Goal: Check status: Check status

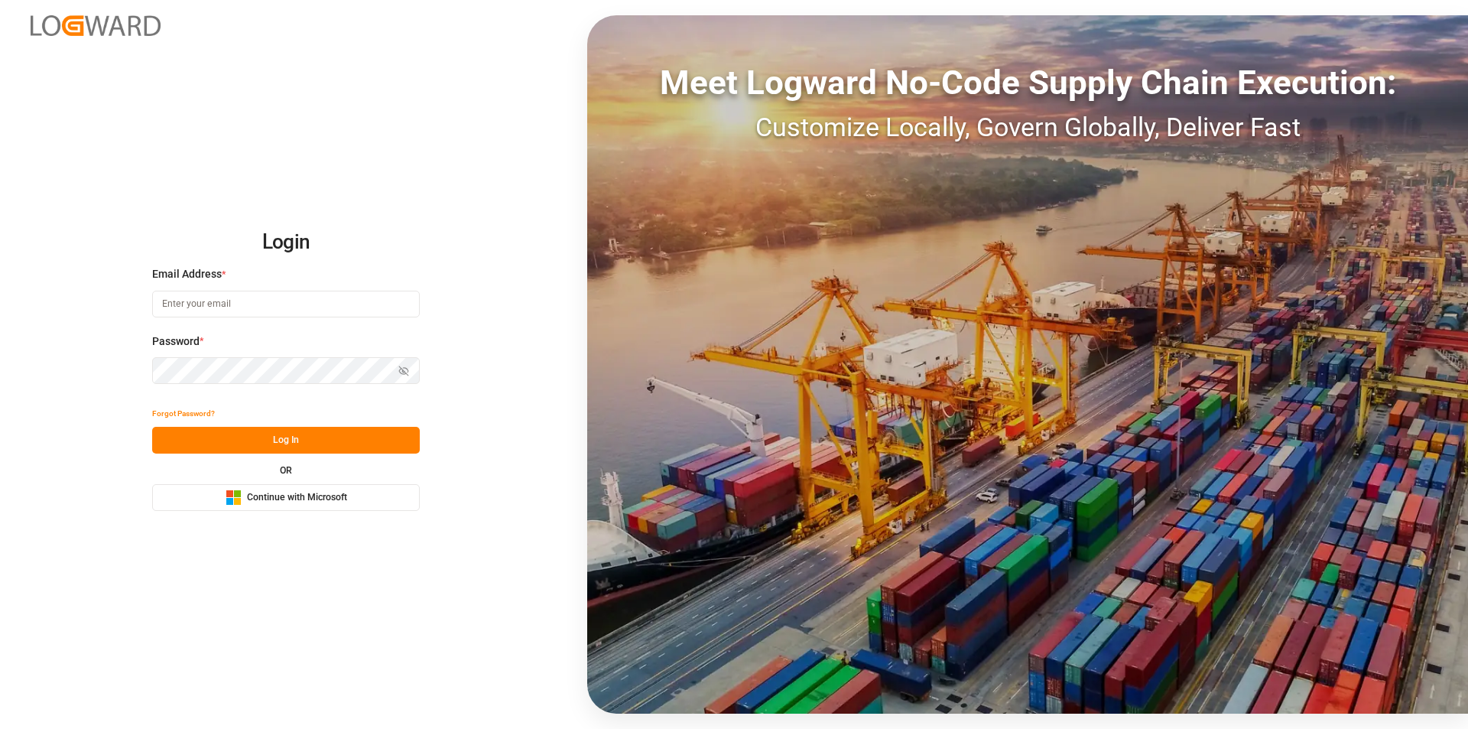
type input "[EMAIL_ADDRESS][PERSON_NAME][DOMAIN_NAME]"
click at [290, 444] on button "Log In" at bounding box center [286, 440] width 268 height 27
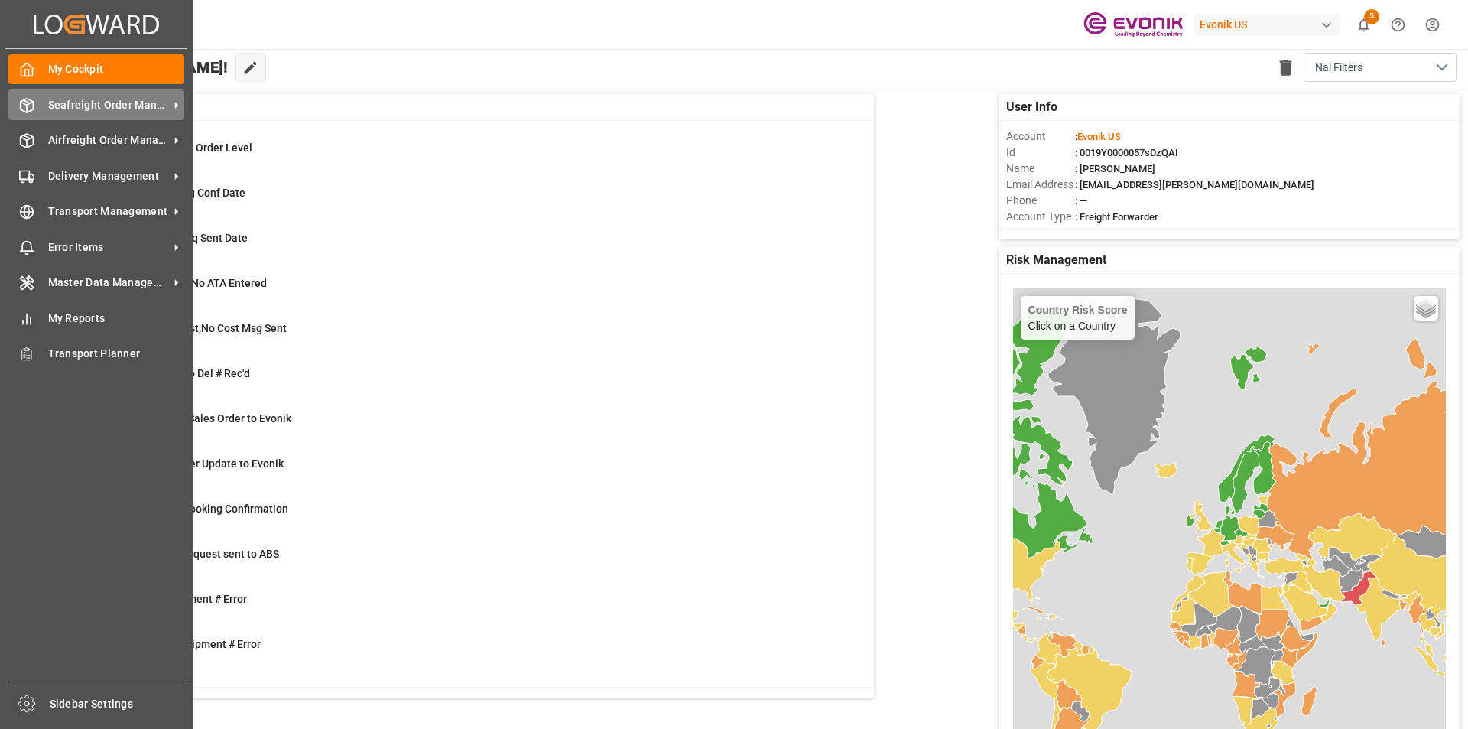
click at [111, 105] on span "Seafreight Order Management" at bounding box center [108, 105] width 121 height 16
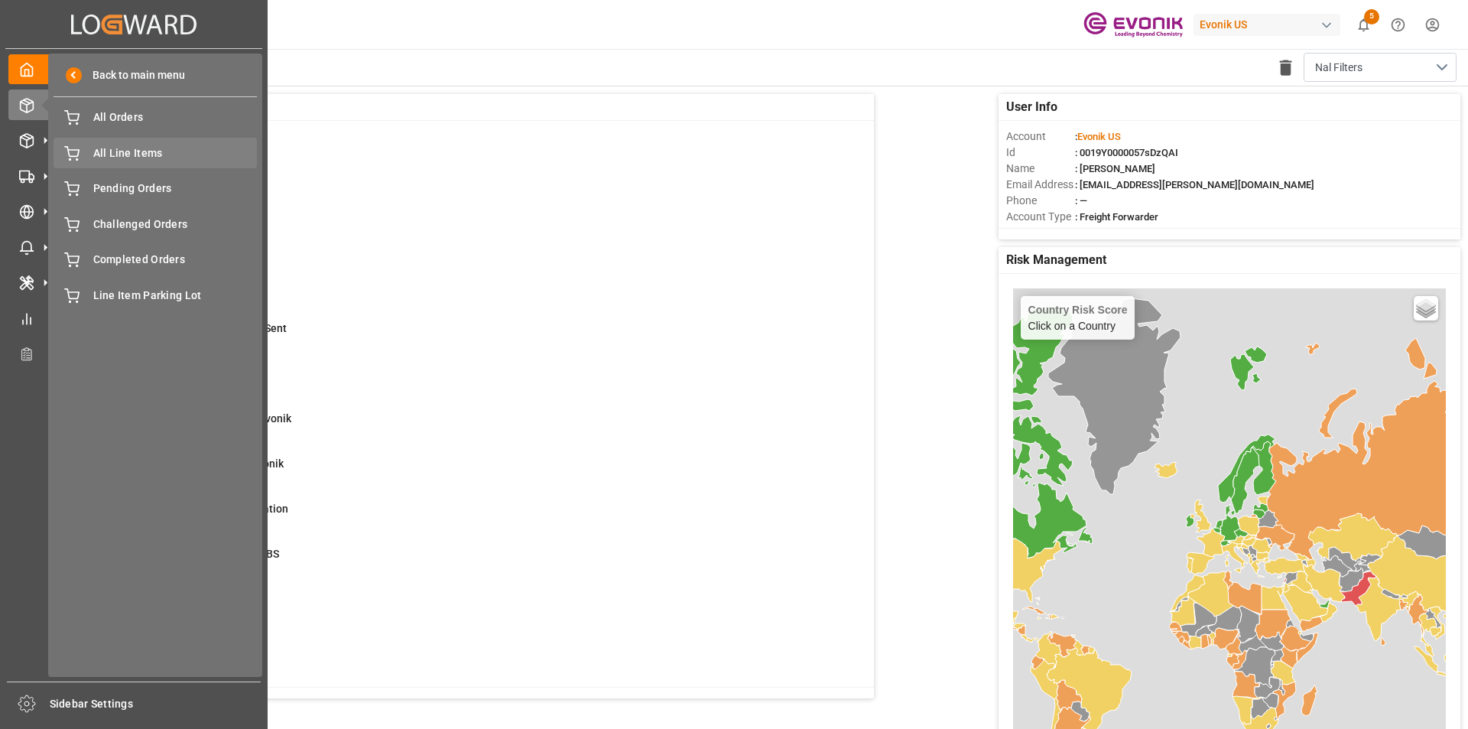
click at [140, 153] on span "All Line Items" at bounding box center [175, 153] width 164 height 16
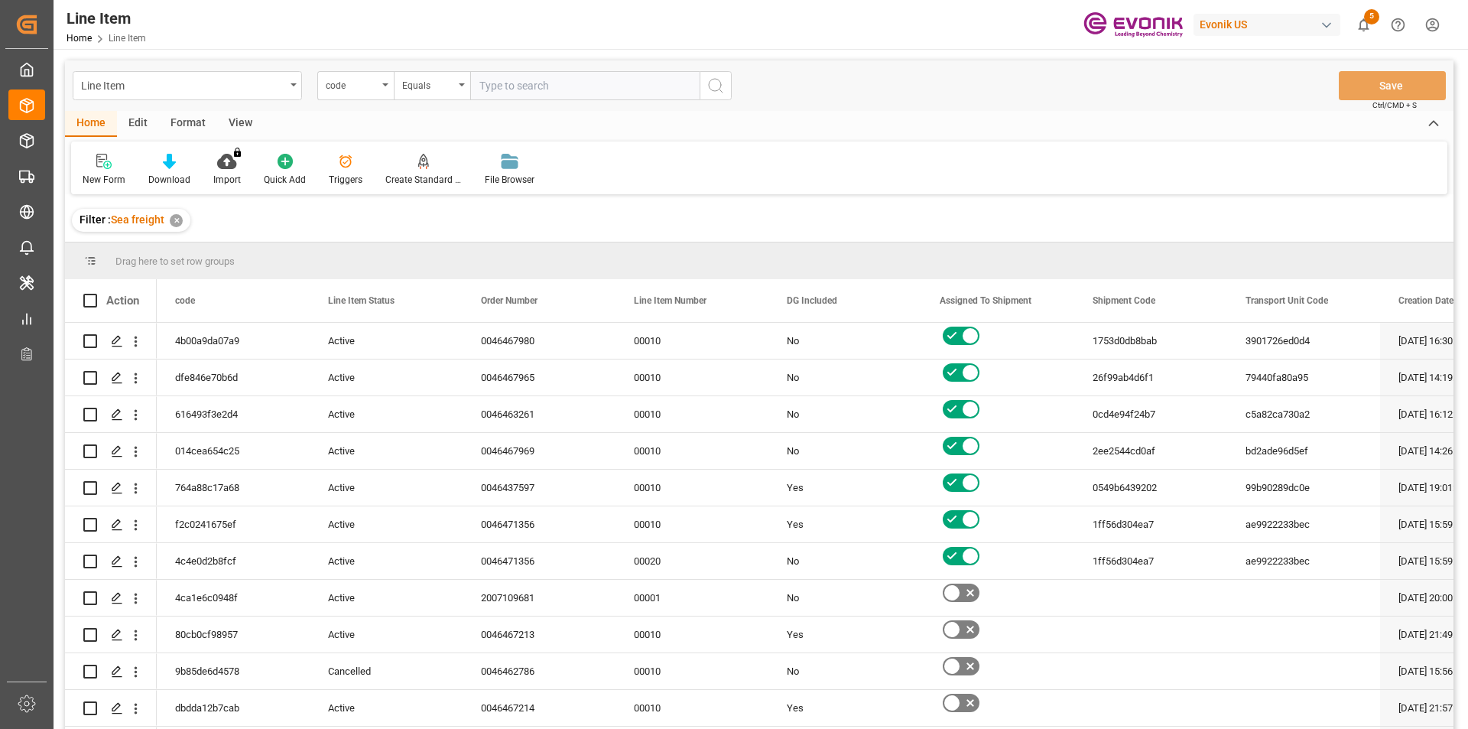
click at [352, 93] on div "code" at bounding box center [355, 85] width 76 height 29
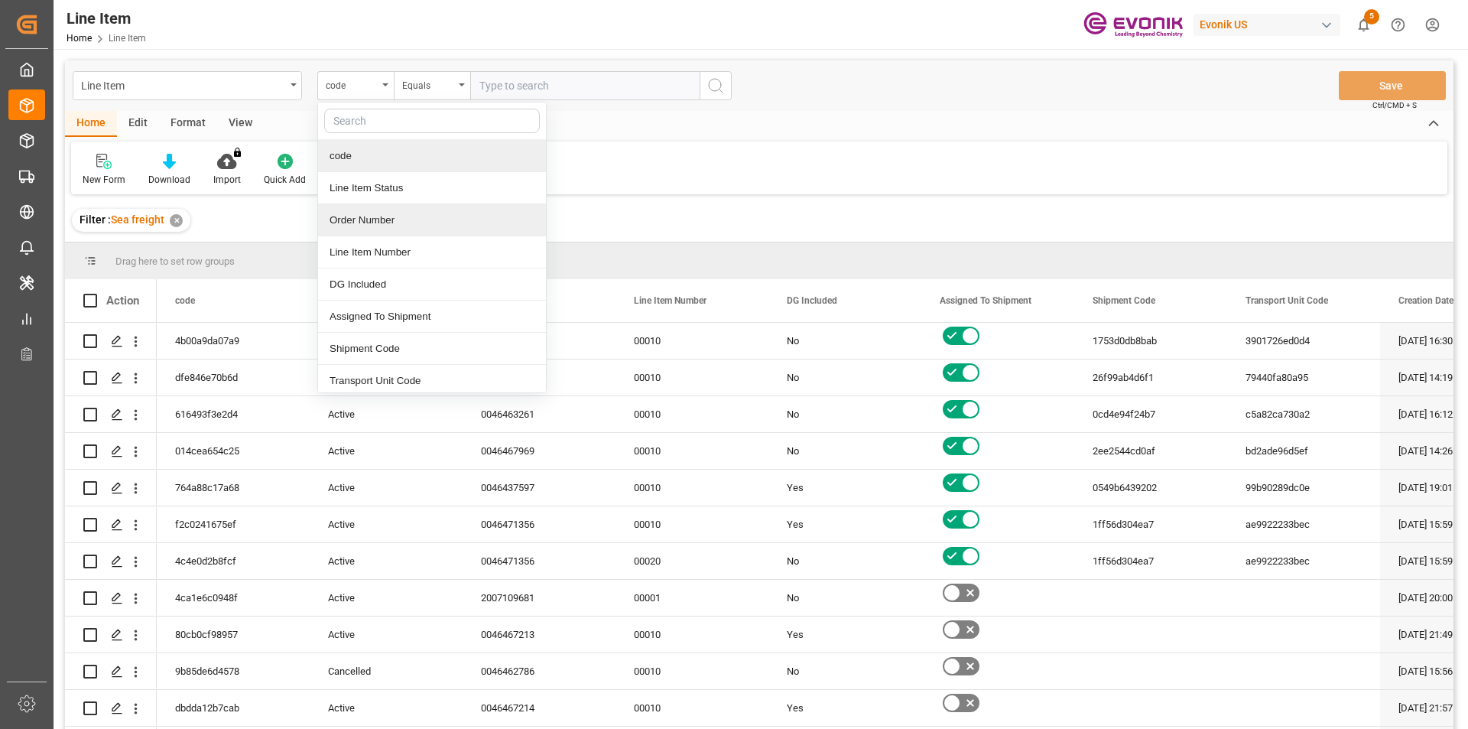
click at [356, 214] on div "Order Number" at bounding box center [432, 220] width 228 height 32
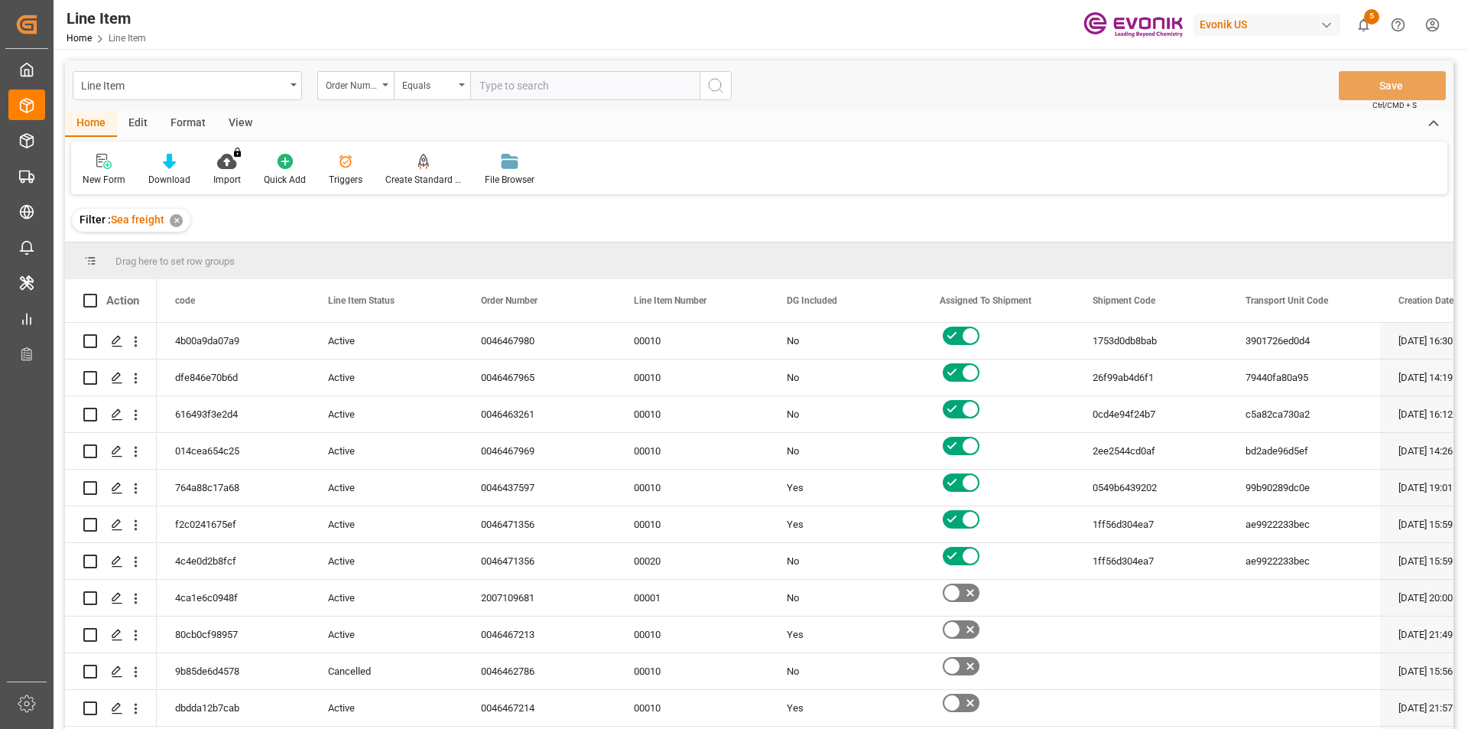
click at [549, 86] on input "text" at bounding box center [584, 85] width 229 height 29
click at [597, 85] on input "00464683" at bounding box center [584, 85] width 229 height 29
type input "0046468358"
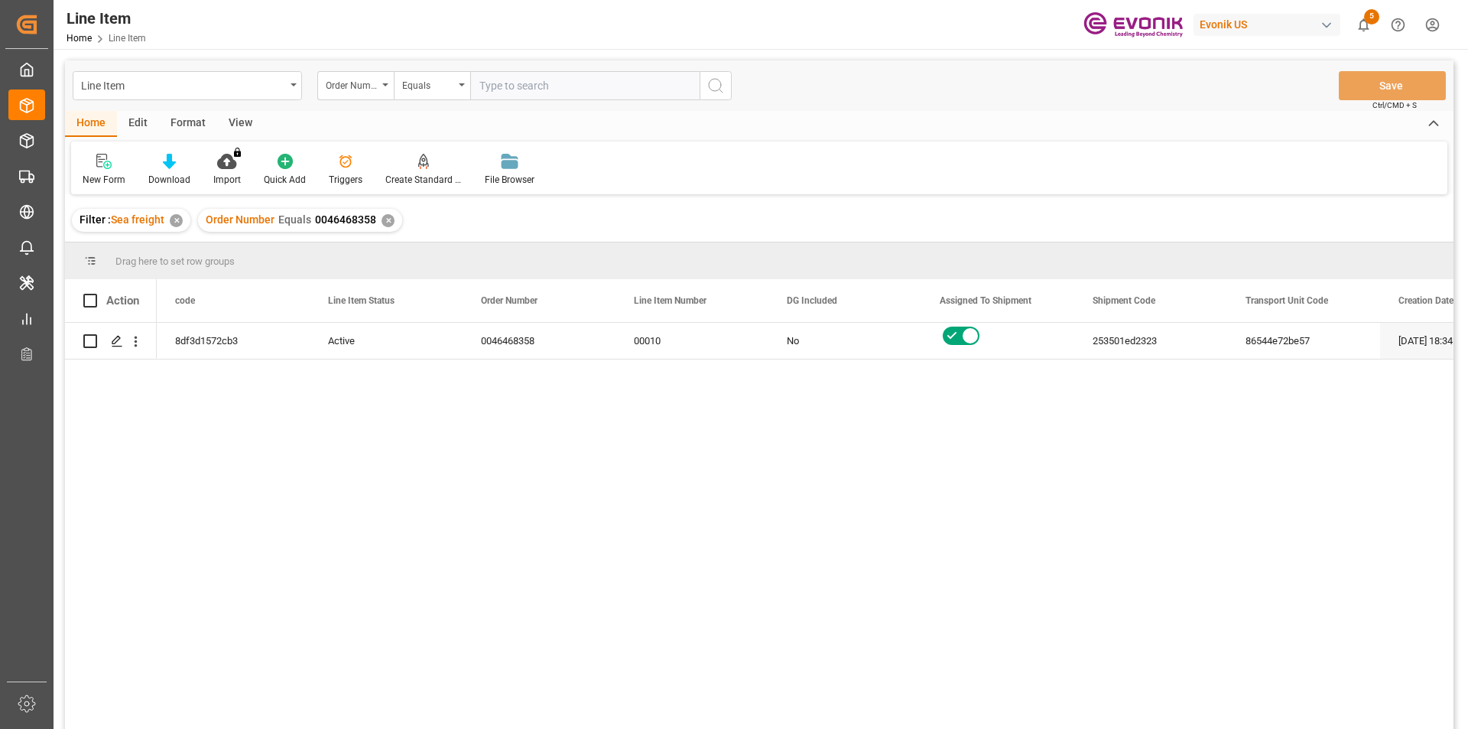
click at [237, 125] on div "View" at bounding box center [240, 124] width 47 height 26
click at [183, 175] on div "Standard Templates" at bounding box center [173, 180] width 76 height 14
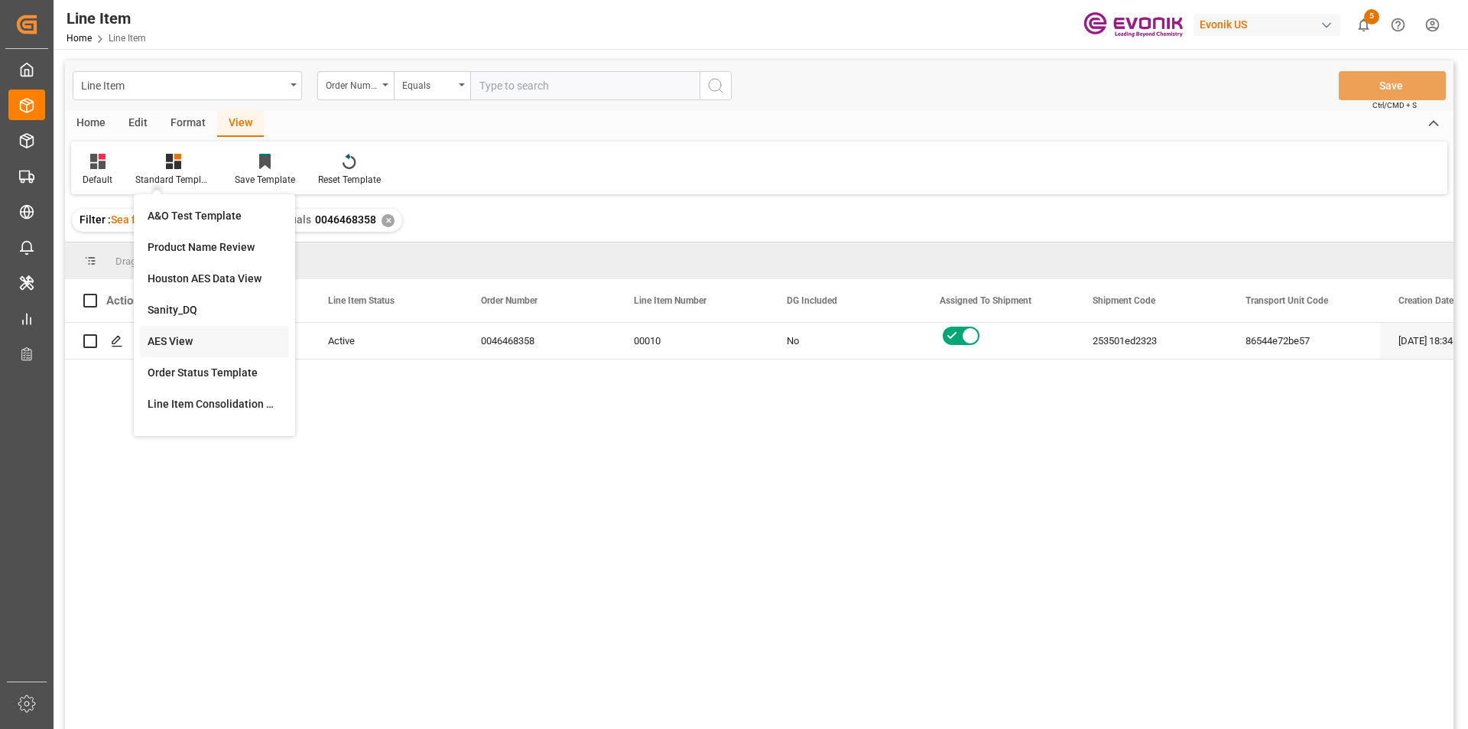
click at [214, 333] on div "AES View" at bounding box center [214, 341] width 149 height 31
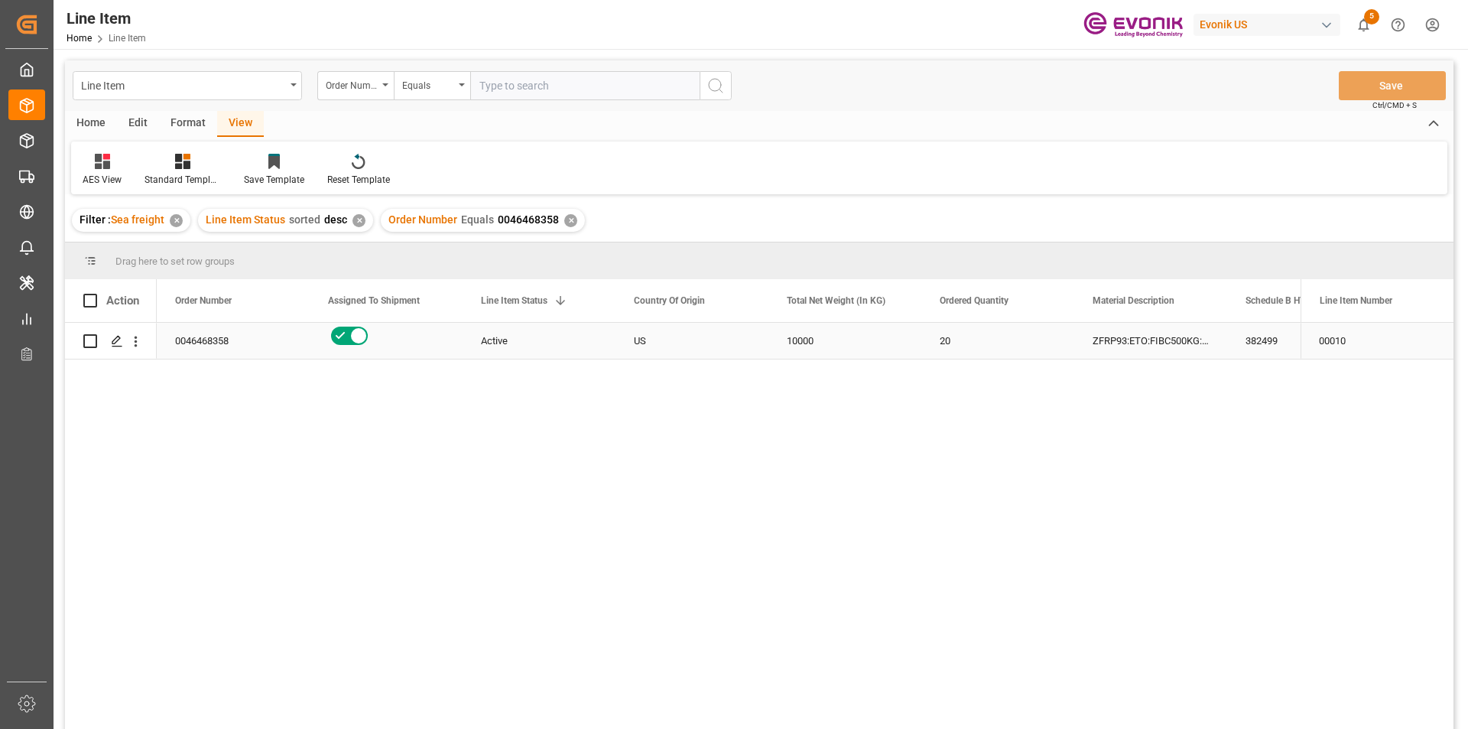
click at [629, 333] on div "US" at bounding box center [692, 341] width 153 height 36
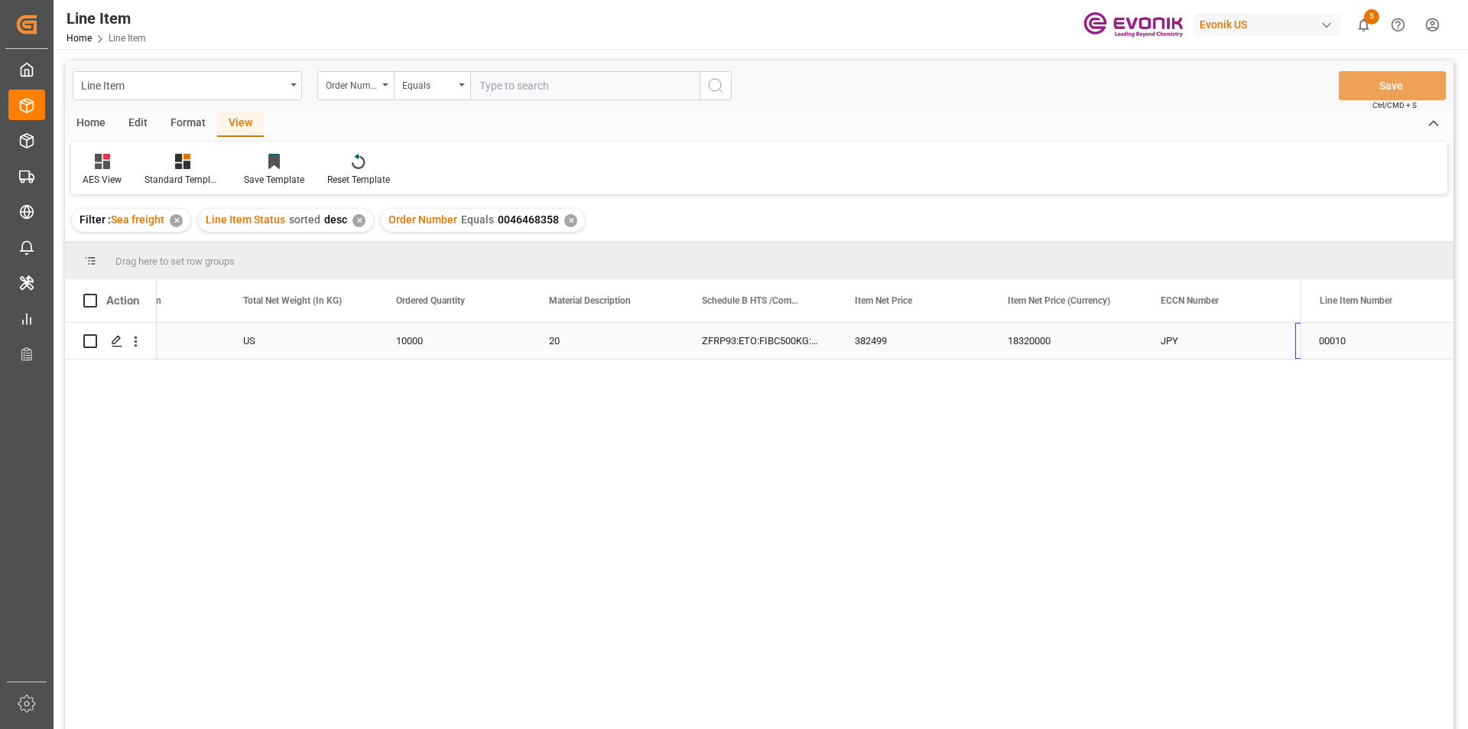
scroll to position [0, 544]
click at [565, 221] on div "✕" at bounding box center [570, 220] width 13 height 13
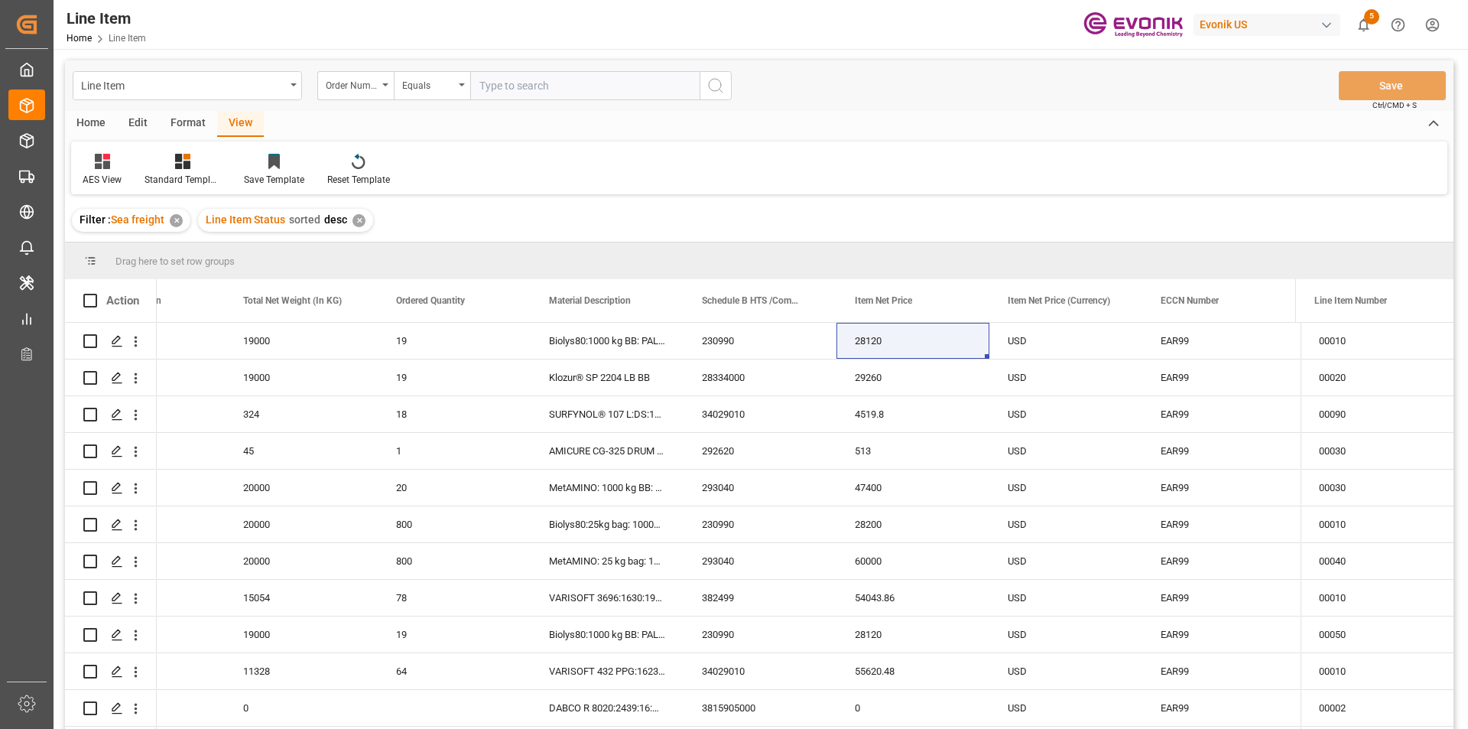
click at [553, 87] on input "text" at bounding box center [584, 85] width 229 height 29
type input "0046464075"
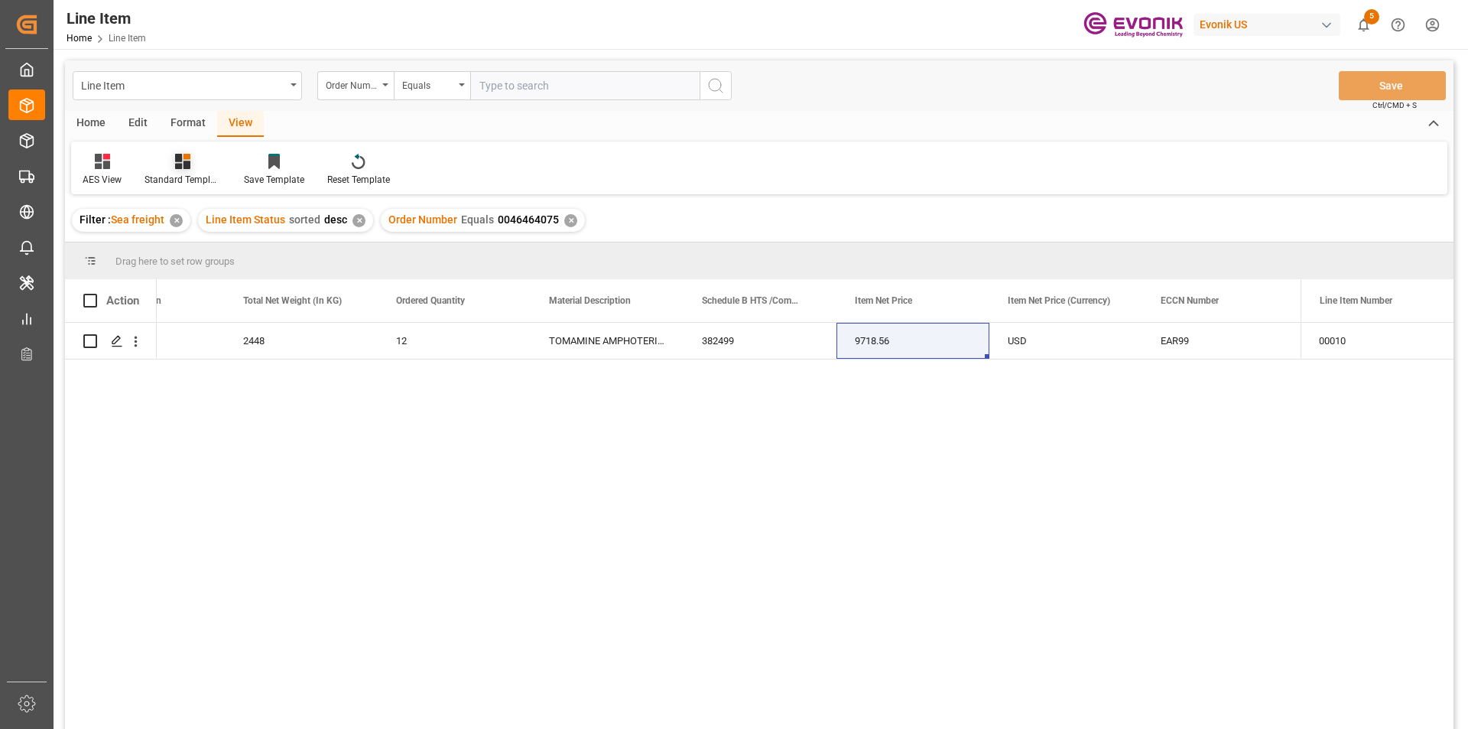
click at [198, 176] on div "Standard Templates" at bounding box center [183, 180] width 76 height 14
click at [227, 343] on div "AES View" at bounding box center [224, 341] width 134 height 16
click at [227, 342] on div "2448" at bounding box center [301, 341] width 153 height 36
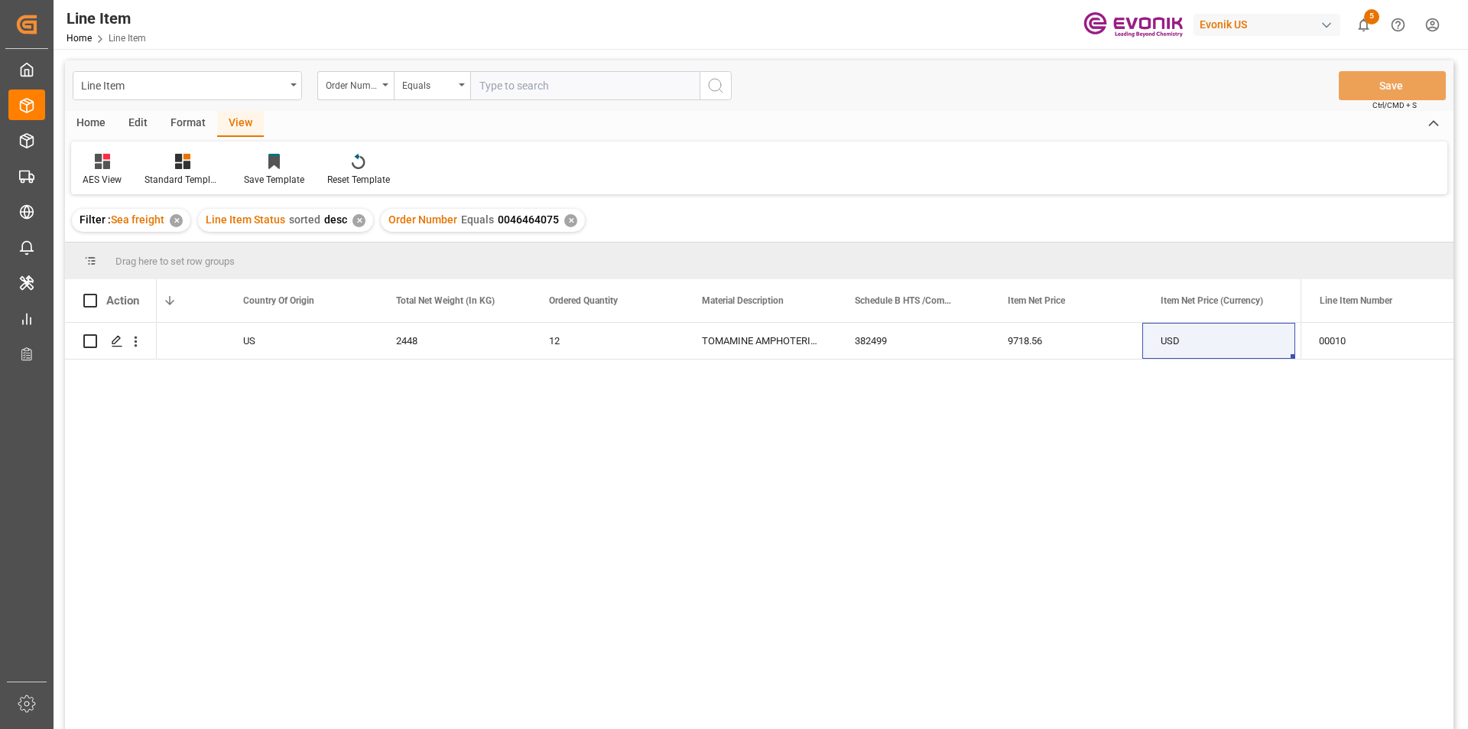
click at [571, 221] on div "✕" at bounding box center [570, 220] width 13 height 13
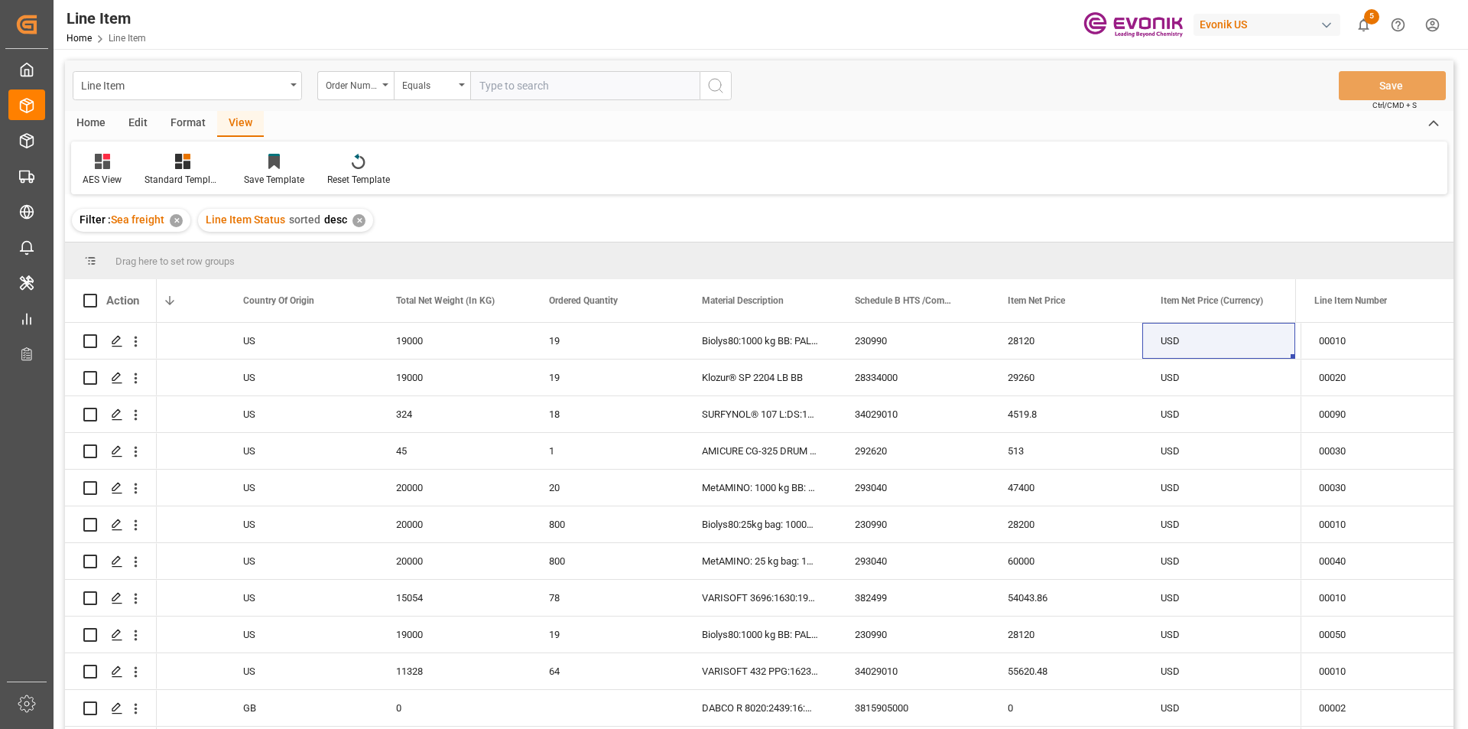
click at [559, 89] on input "text" at bounding box center [584, 85] width 229 height 29
type input "0046467081"
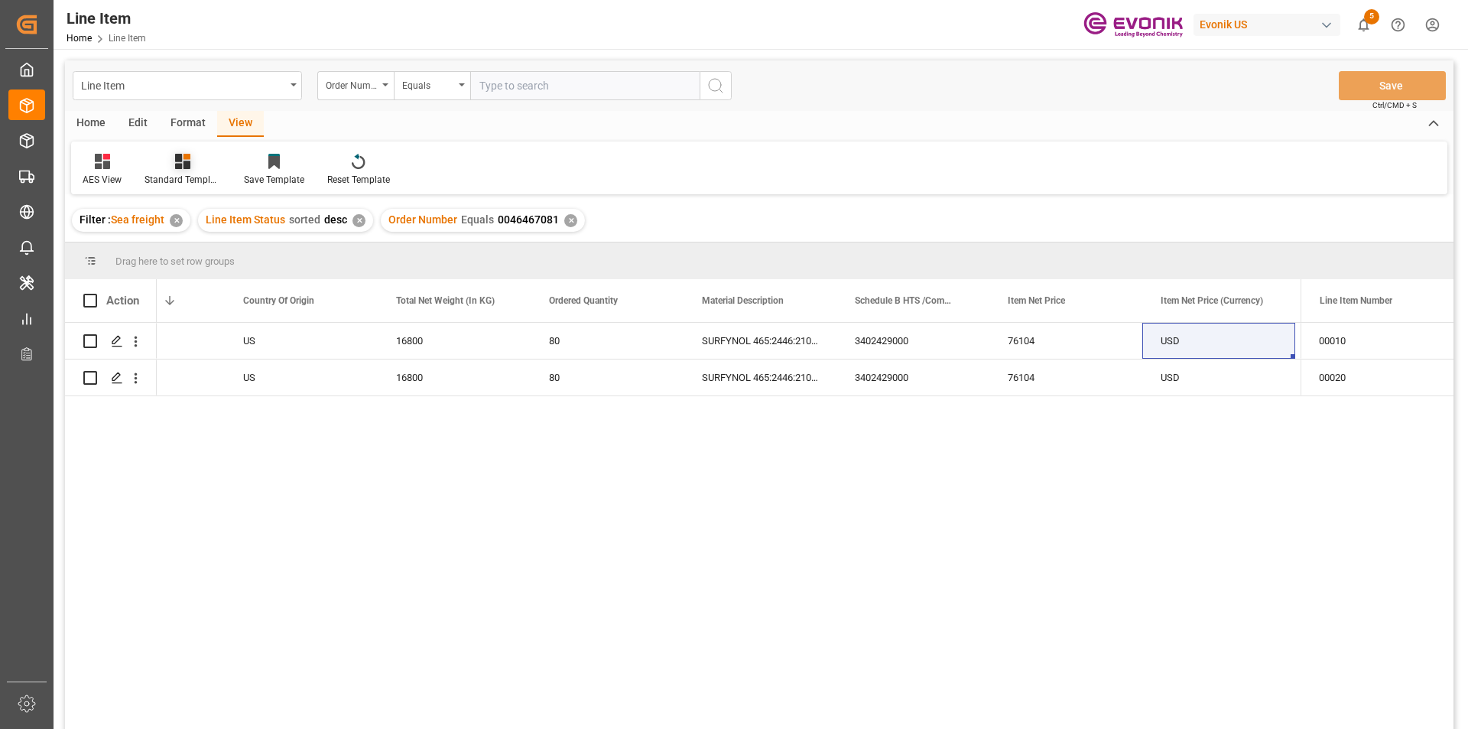
click at [179, 162] on icon at bounding box center [182, 161] width 15 height 15
click at [184, 333] on div "AES View" at bounding box center [223, 341] width 149 height 31
click at [801, 415] on div "Active US 16800 80 SURFYNOL 465:2446:210:OI:AP 3402429000 76104 USD EAR99 Activ…" at bounding box center [729, 531] width 1144 height 416
click at [839, 379] on div "3402429000" at bounding box center [913, 377] width 153 height 36
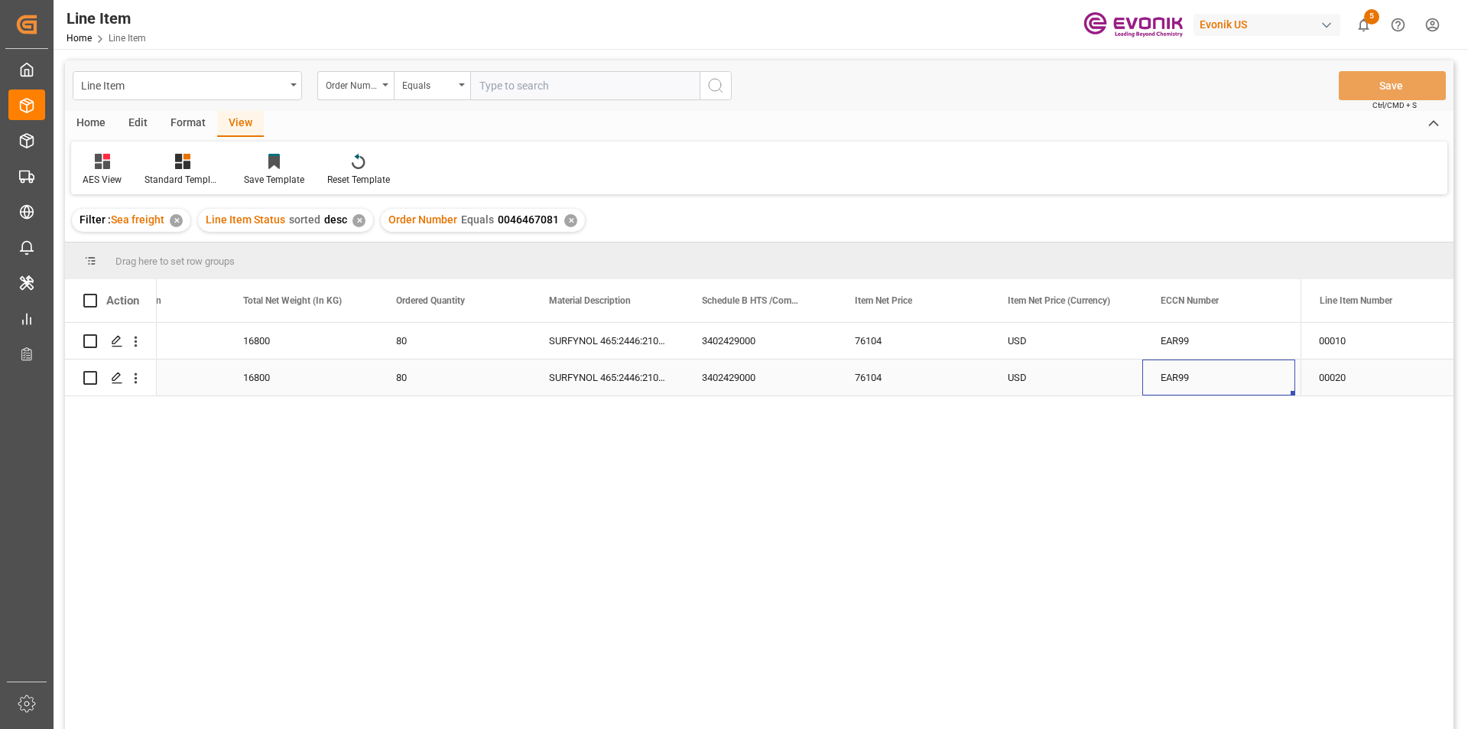
scroll to position [0, 697]
click at [571, 220] on div "✕" at bounding box center [570, 220] width 13 height 13
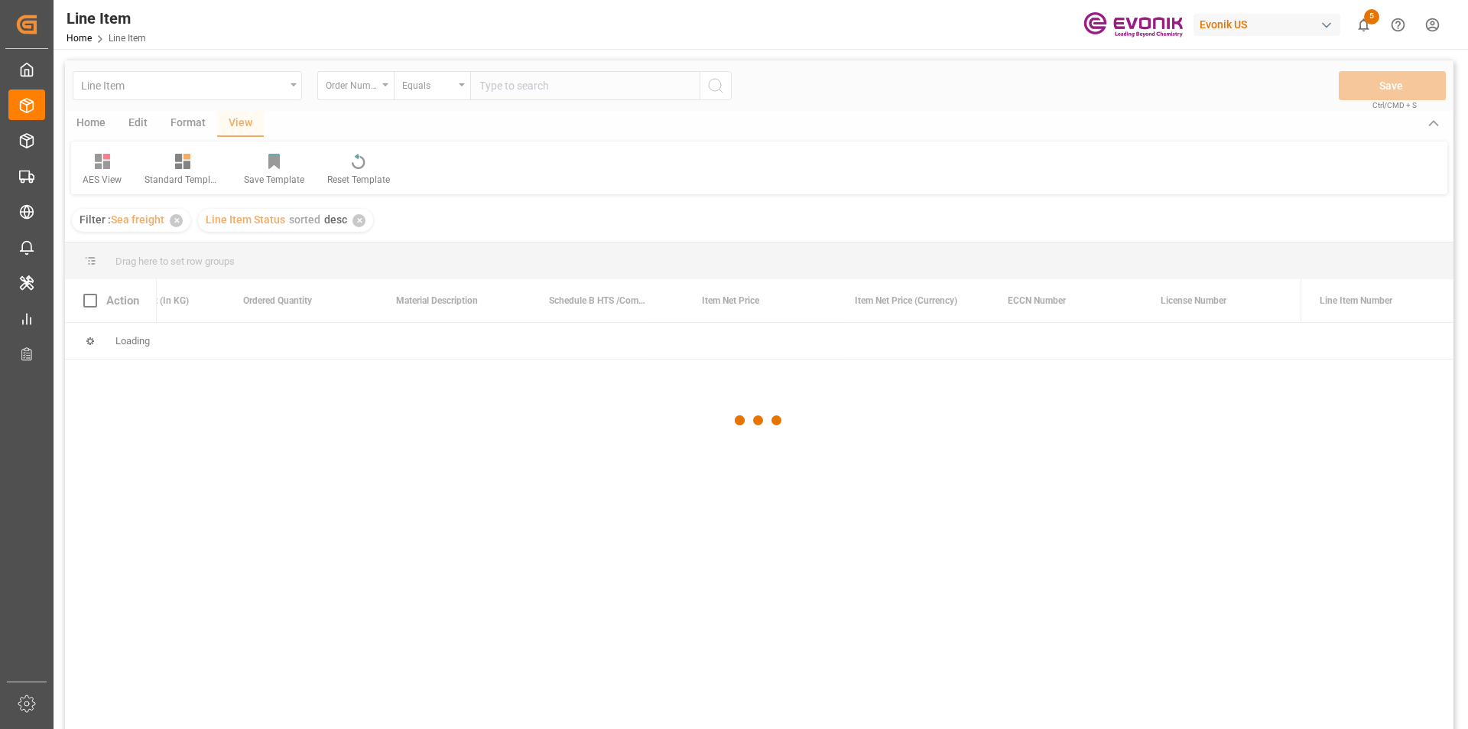
click at [550, 93] on div at bounding box center [759, 420] width 1389 height 720
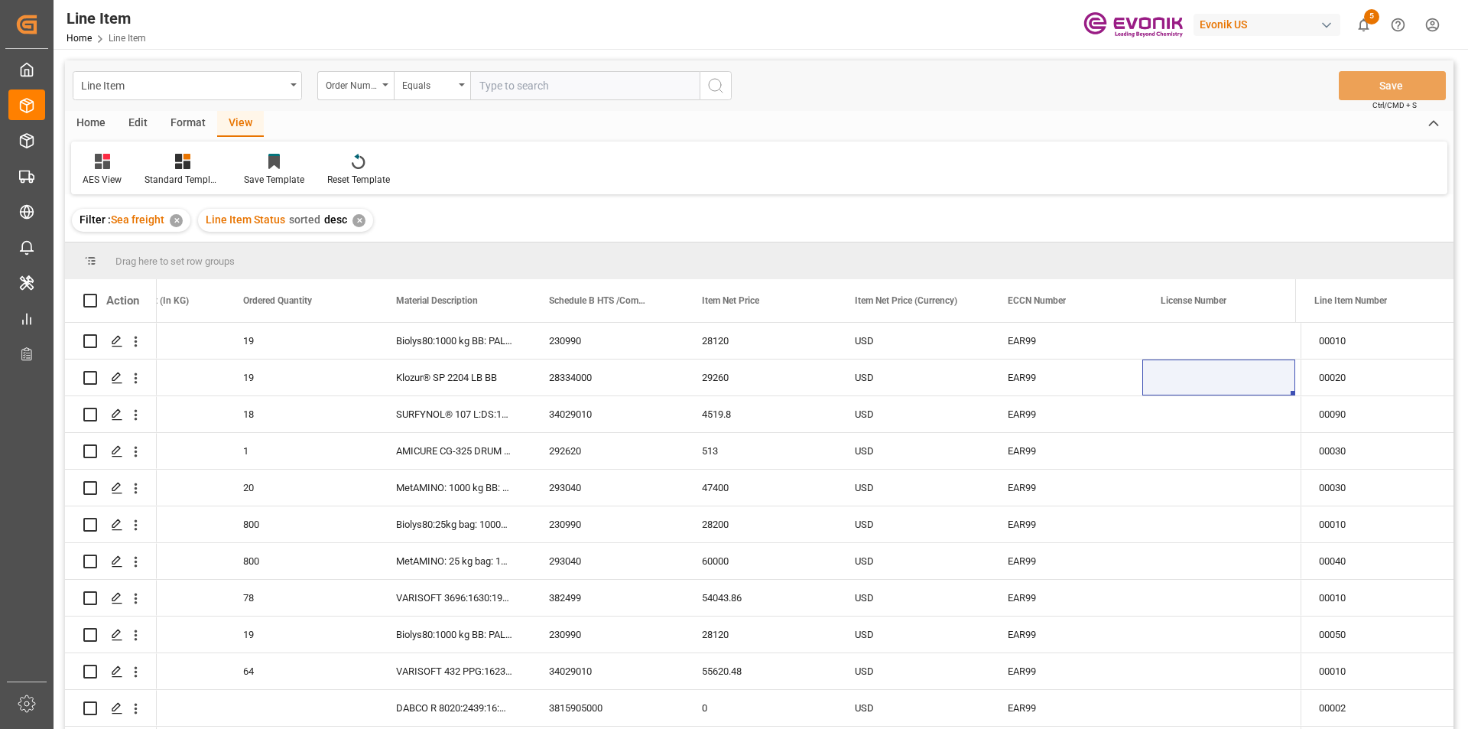
click at [550, 93] on input "text" at bounding box center [584, 85] width 229 height 29
type input "0046467319"
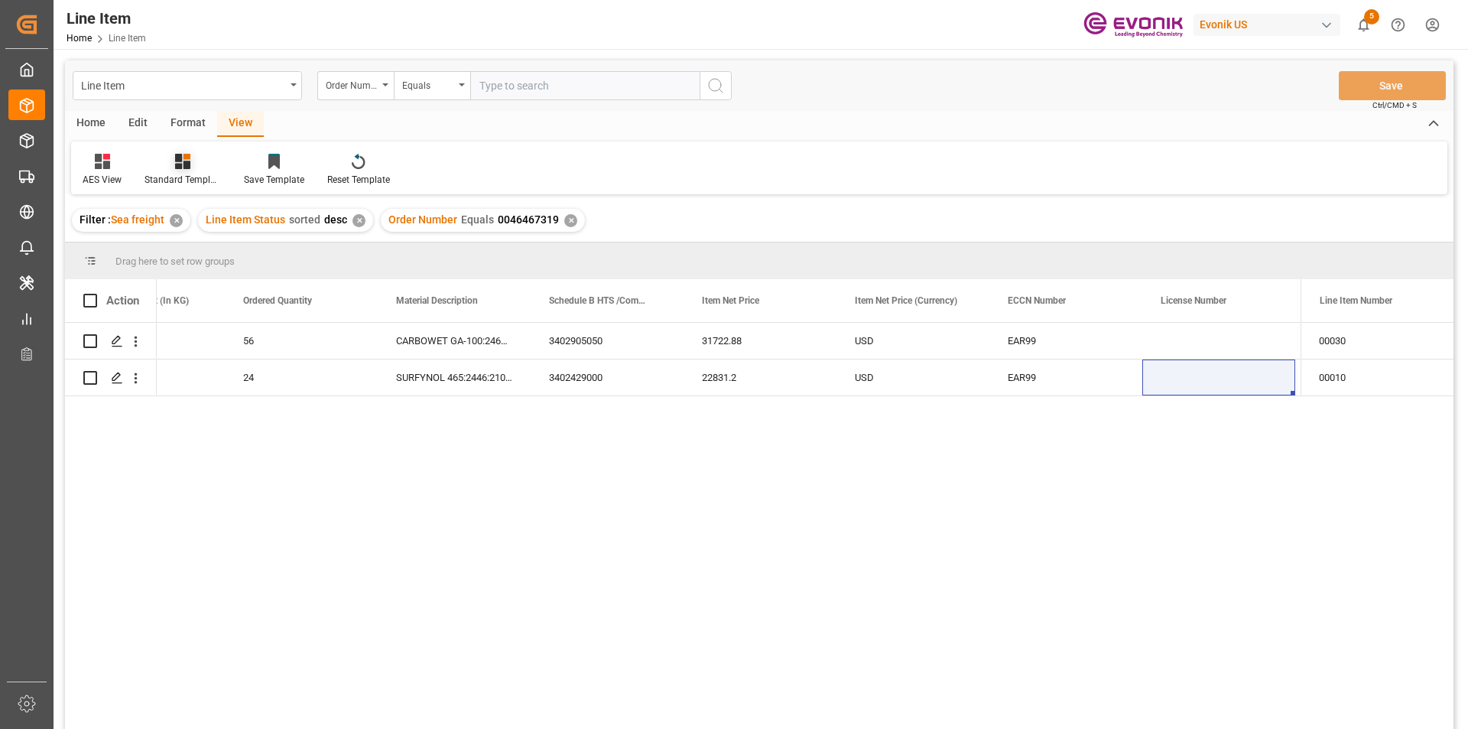
click at [171, 172] on div "Standard Templates" at bounding box center [182, 170] width 99 height 34
click at [208, 345] on div "AES View" at bounding box center [224, 341] width 134 height 16
click at [506, 366] on div "SURFYNOL 465:2446:210:OI:AP" at bounding box center [454, 377] width 153 height 36
